Goal: Transaction & Acquisition: Purchase product/service

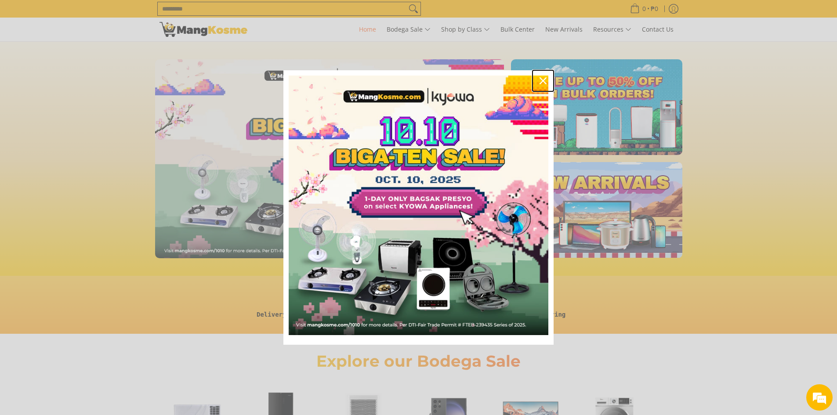
click at [548, 80] on div "Close" at bounding box center [543, 81] width 14 height 14
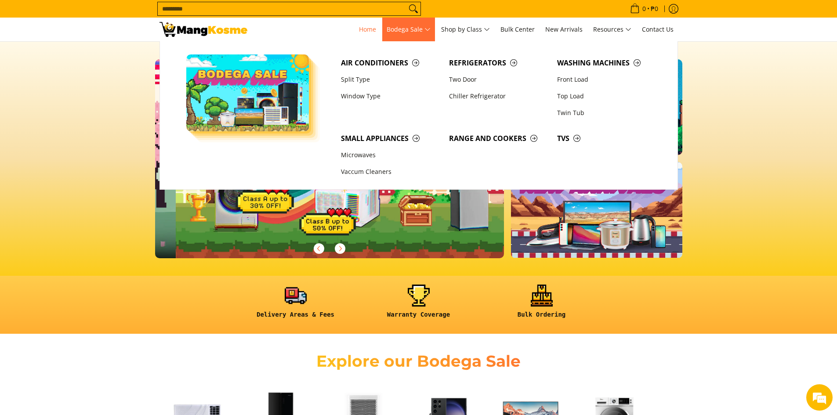
scroll to position [0, 349]
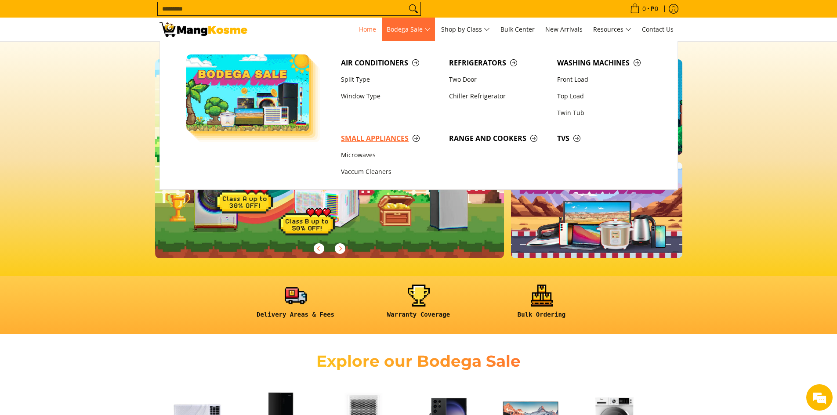
click at [415, 137] on span "Small Appliances" at bounding box center [390, 138] width 99 height 11
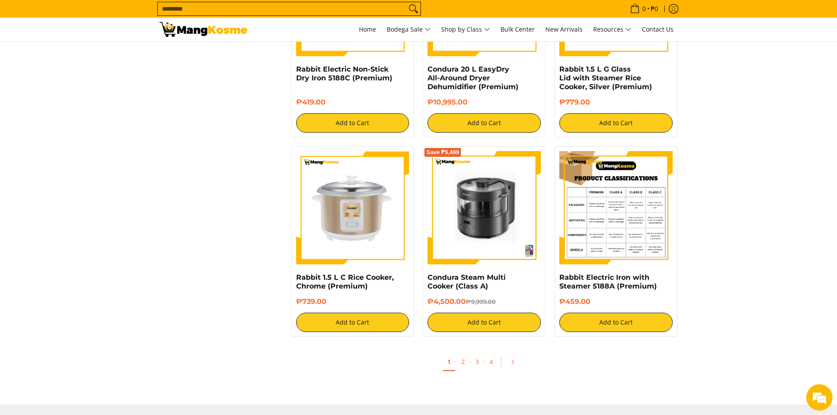
scroll to position [1493, 0]
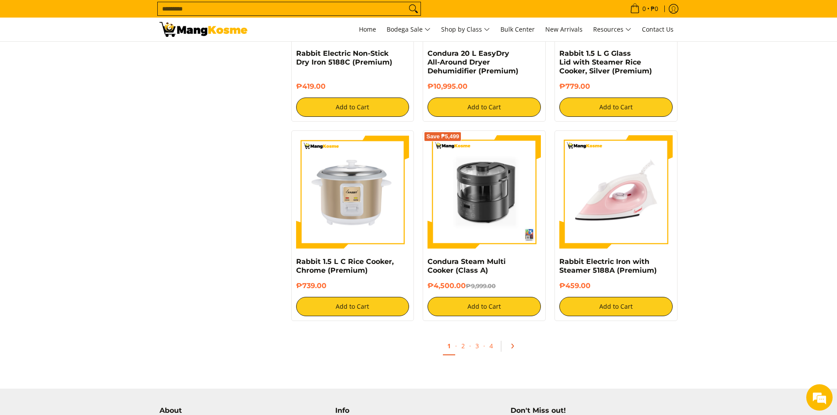
click at [513, 345] on icon "Pagination" at bounding box center [512, 346] width 6 height 6
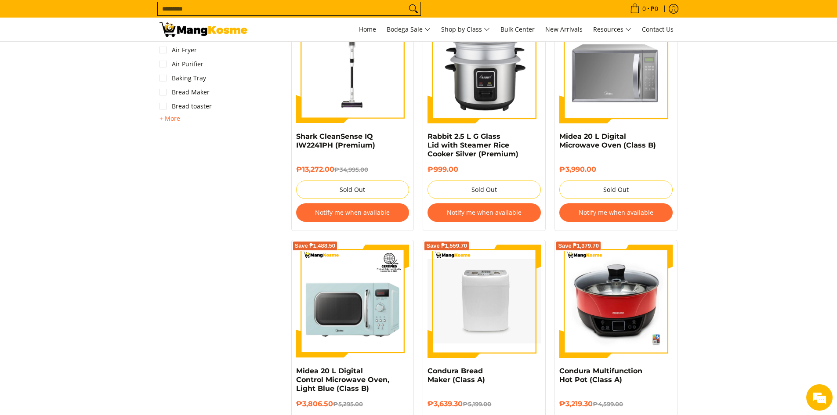
scroll to position [527, 0]
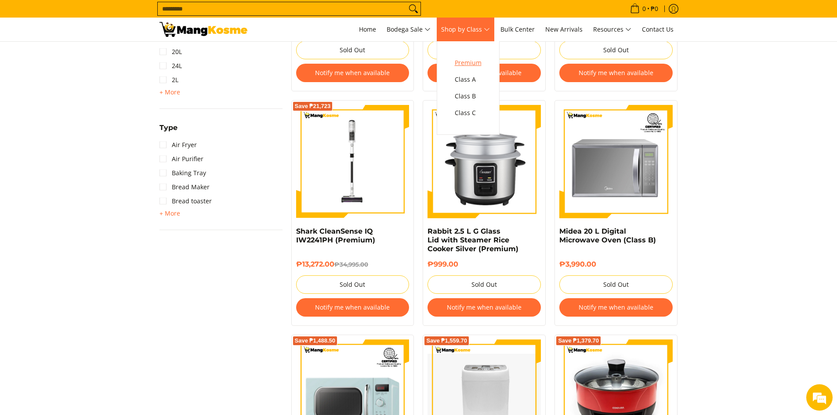
click at [481, 64] on span "Premium" at bounding box center [468, 63] width 27 height 11
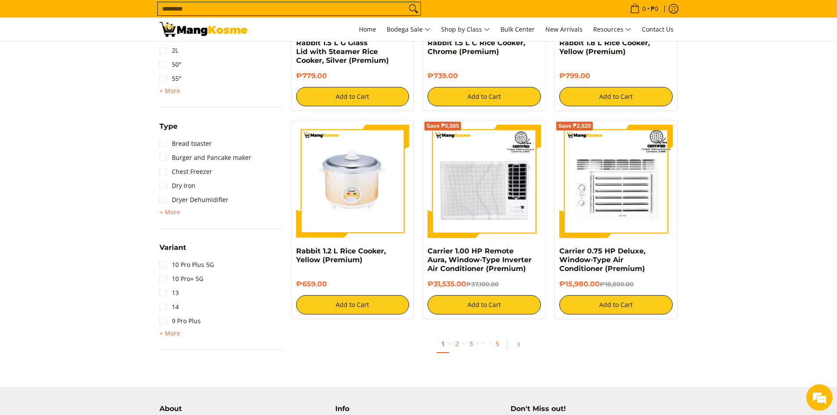
scroll to position [966, 0]
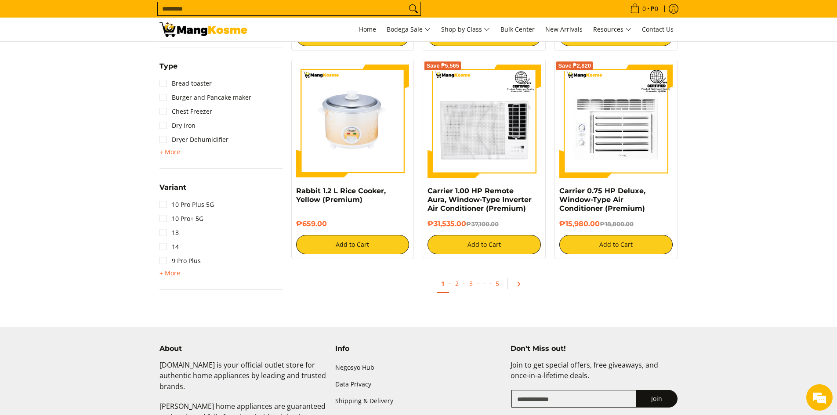
click at [517, 284] on icon "Pagination" at bounding box center [518, 284] width 6 height 6
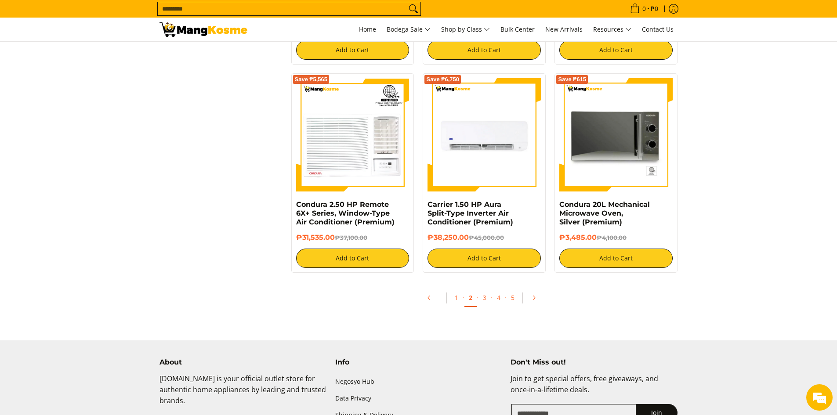
scroll to position [1669, 0]
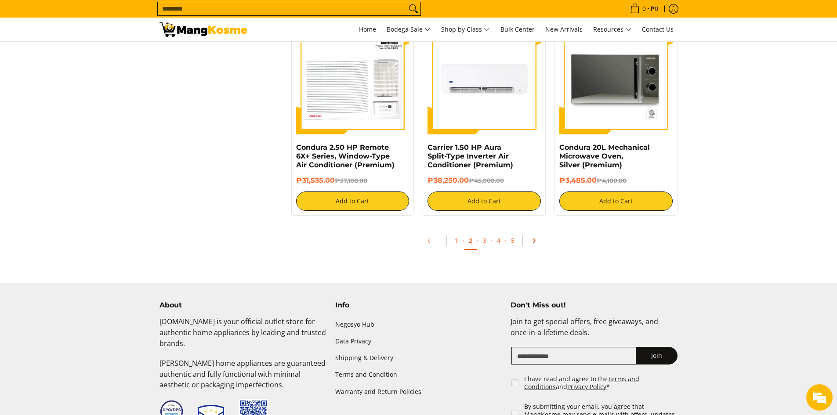
click at [533, 243] on icon "Pagination" at bounding box center [534, 241] width 6 height 6
